Goal: Transaction & Acquisition: Register for event/course

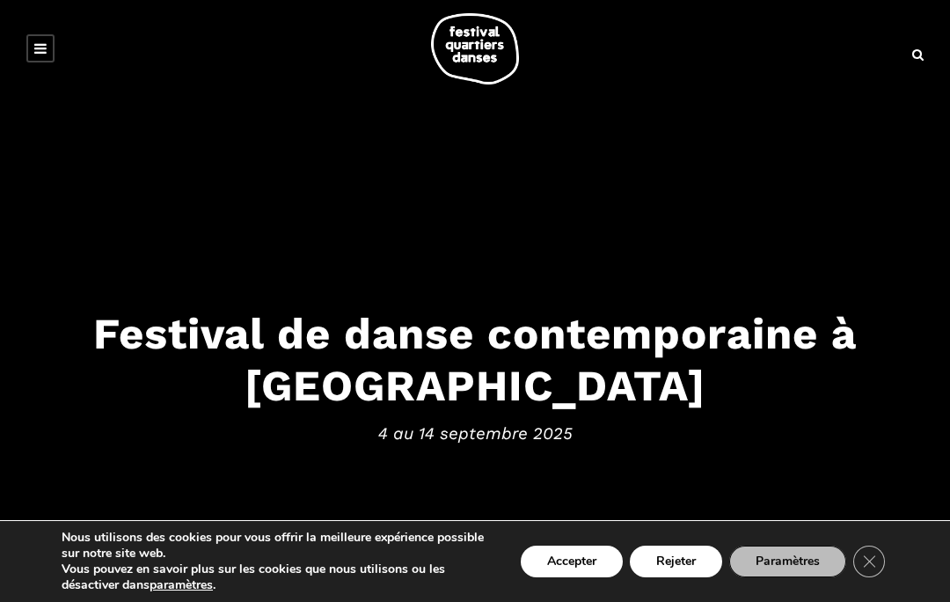
click at [869, 555] on icon "Close GDPR Cookie Banner" at bounding box center [869, 560] width 32 height 26
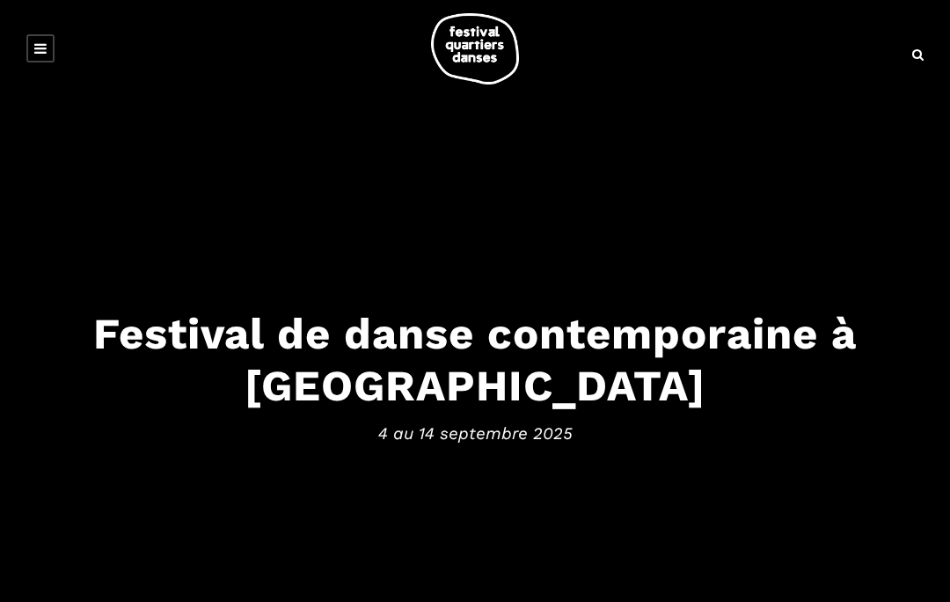
click at [41, 47] on icon at bounding box center [40, 48] width 12 height 14
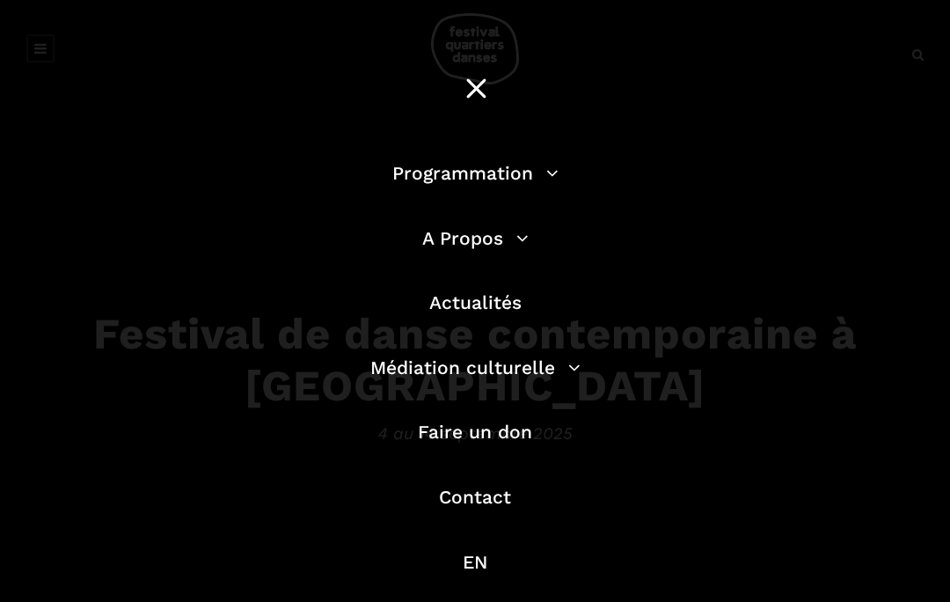
click at [527, 172] on link "Programmation" at bounding box center [475, 173] width 166 height 22
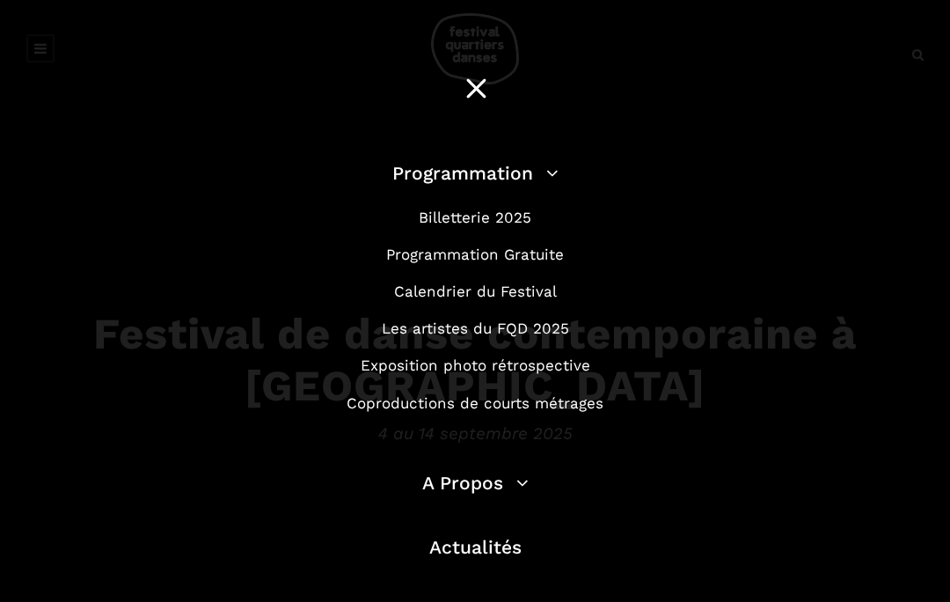
click at [491, 222] on link "Billetterie 2025" at bounding box center [475, 218] width 113 height 18
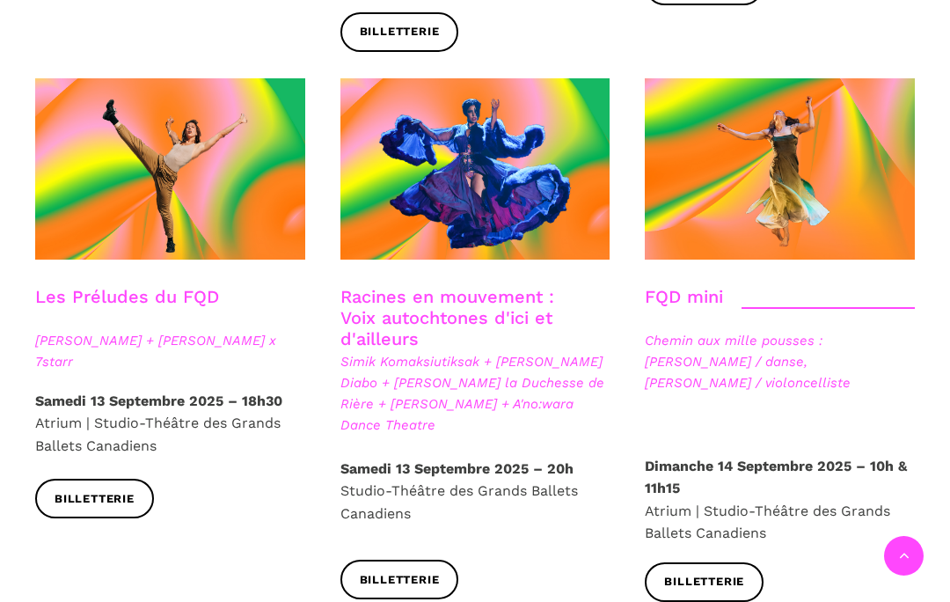
scroll to position [2558, 0]
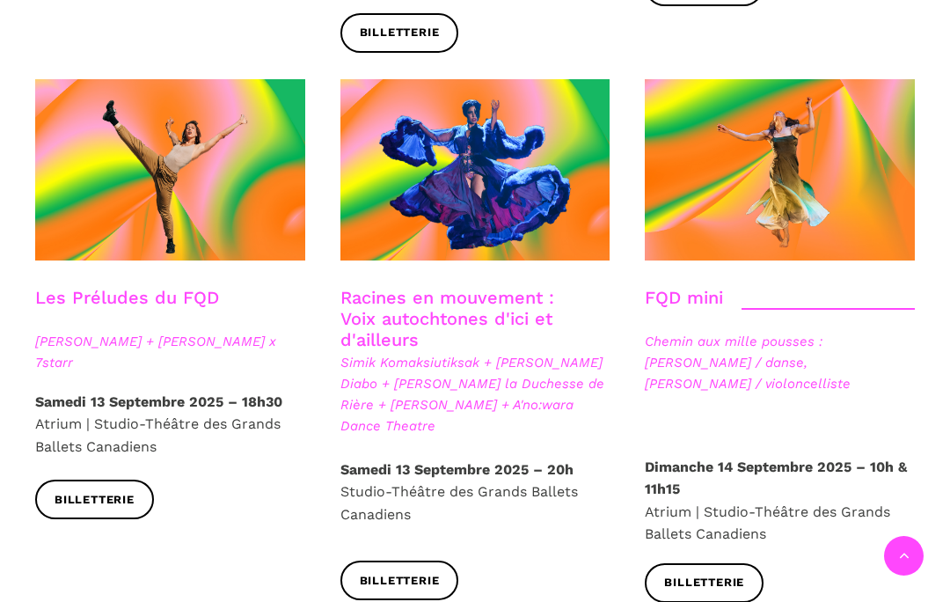
click at [74, 480] on link "Billetterie" at bounding box center [94, 500] width 119 height 40
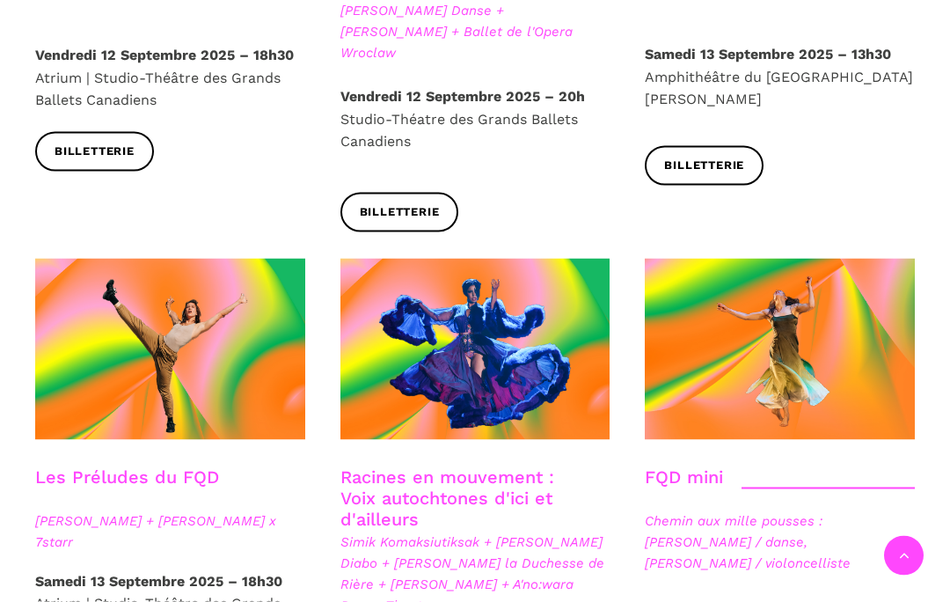
scroll to position [2379, 0]
click at [244, 263] on span at bounding box center [170, 348] width 270 height 180
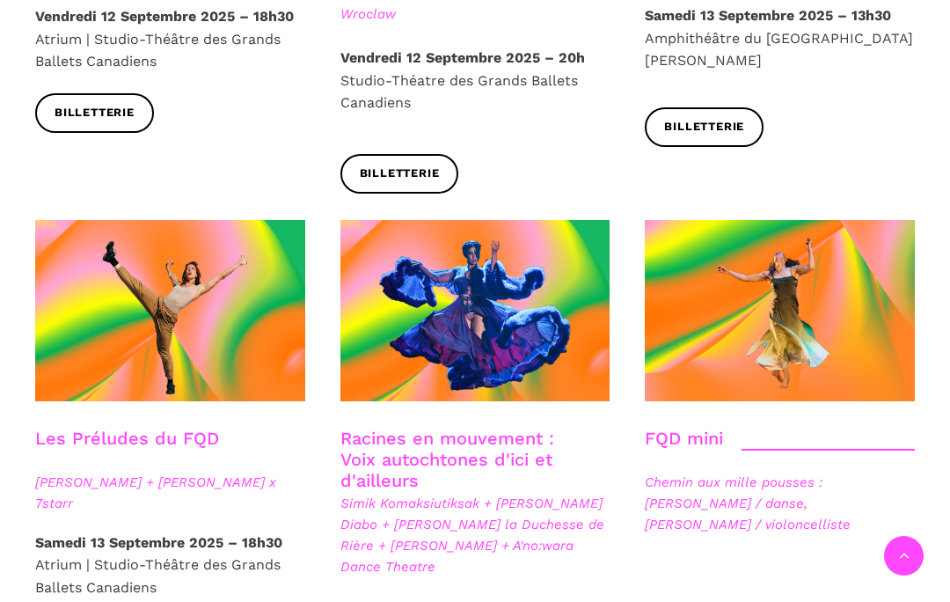
click at [511, 428] on link "Racines en mouvement : Voix autochtones d'ici et d'ailleurs" at bounding box center [448, 459] width 214 height 63
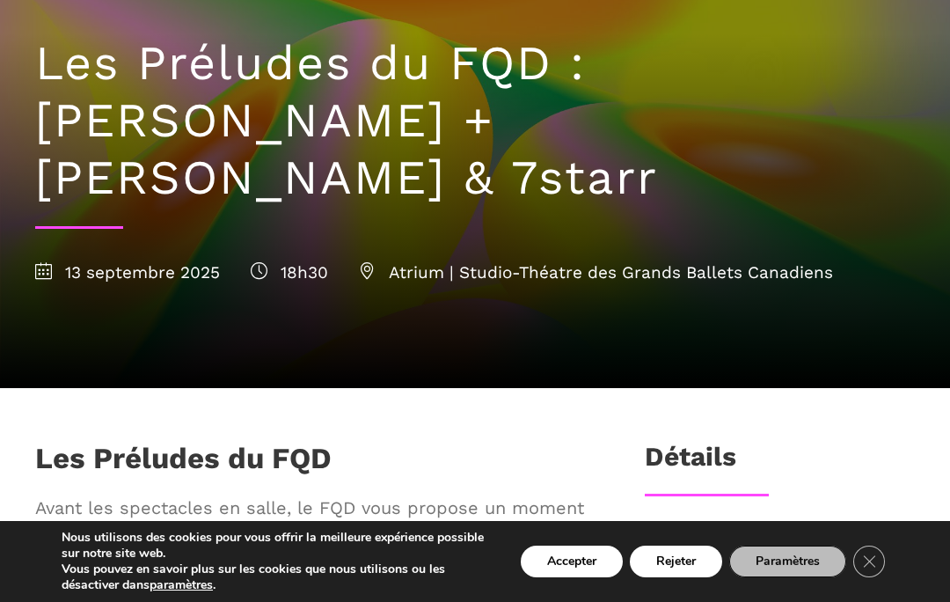
scroll to position [136, 0]
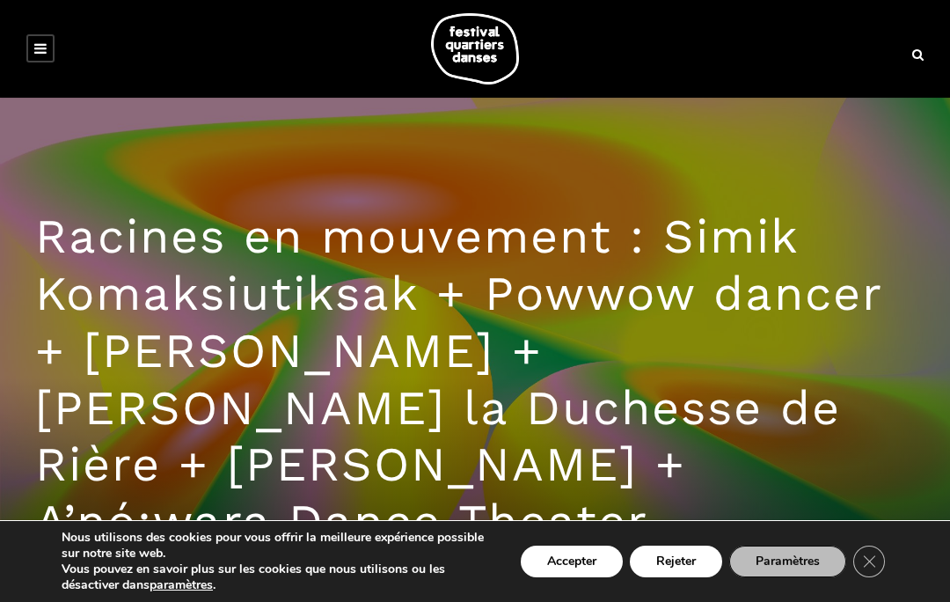
click at [47, 50] on link at bounding box center [40, 48] width 28 height 28
